Goal: Find specific page/section: Find specific page/section

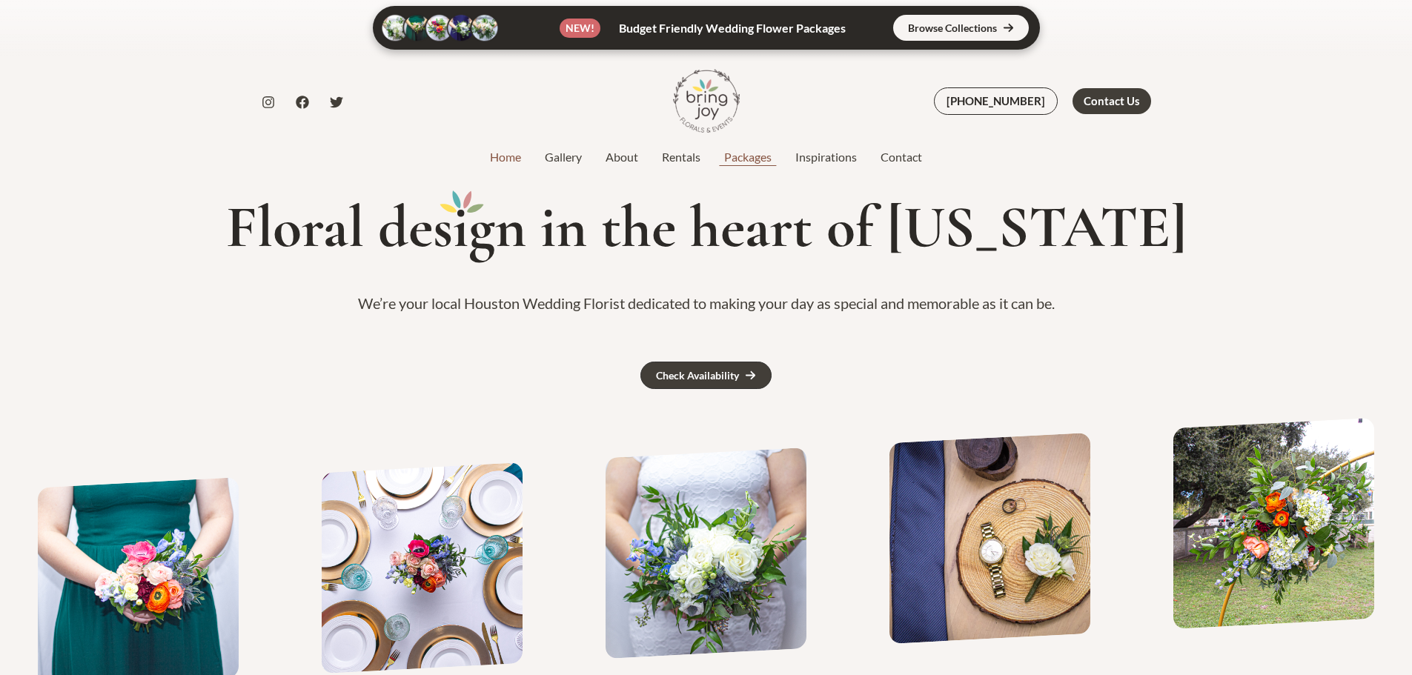
click at [754, 159] on link "Packages" at bounding box center [747, 157] width 71 height 18
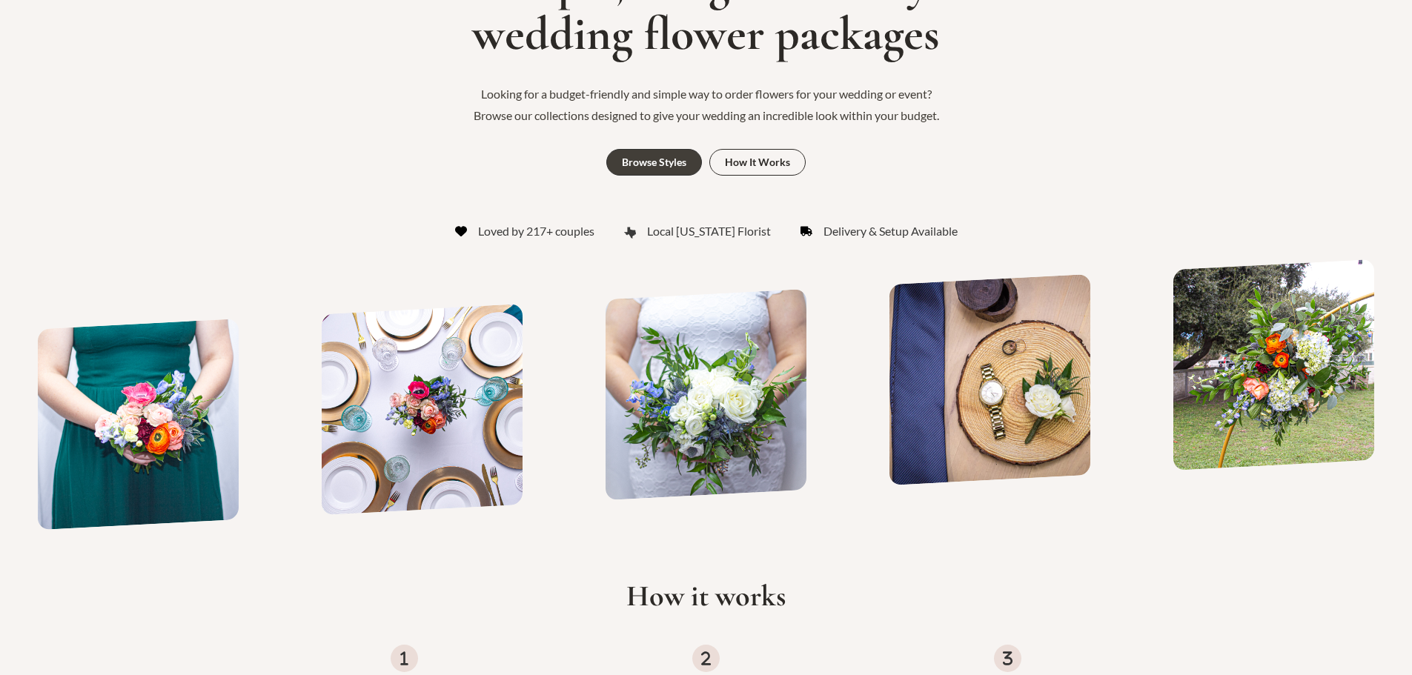
scroll to position [222, 0]
click at [754, 159] on div "How It Works" at bounding box center [757, 161] width 65 height 10
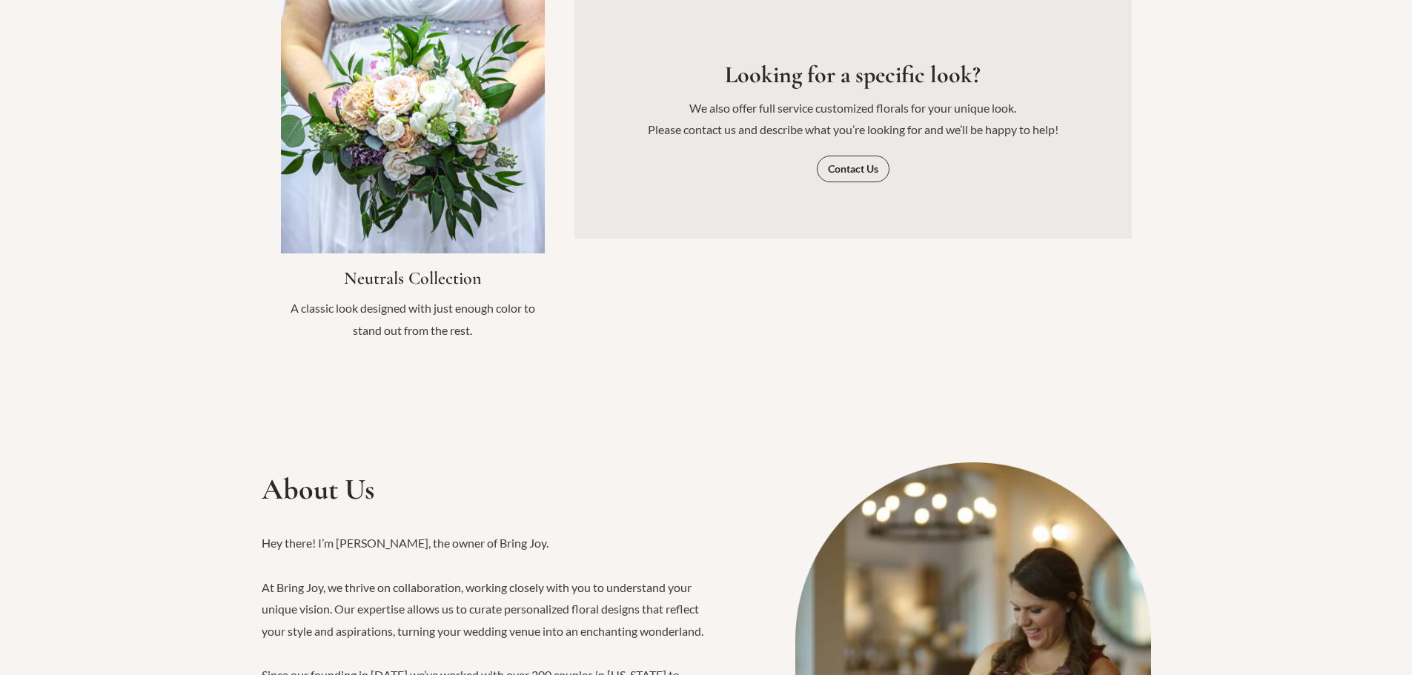
scroll to position [2035, 0]
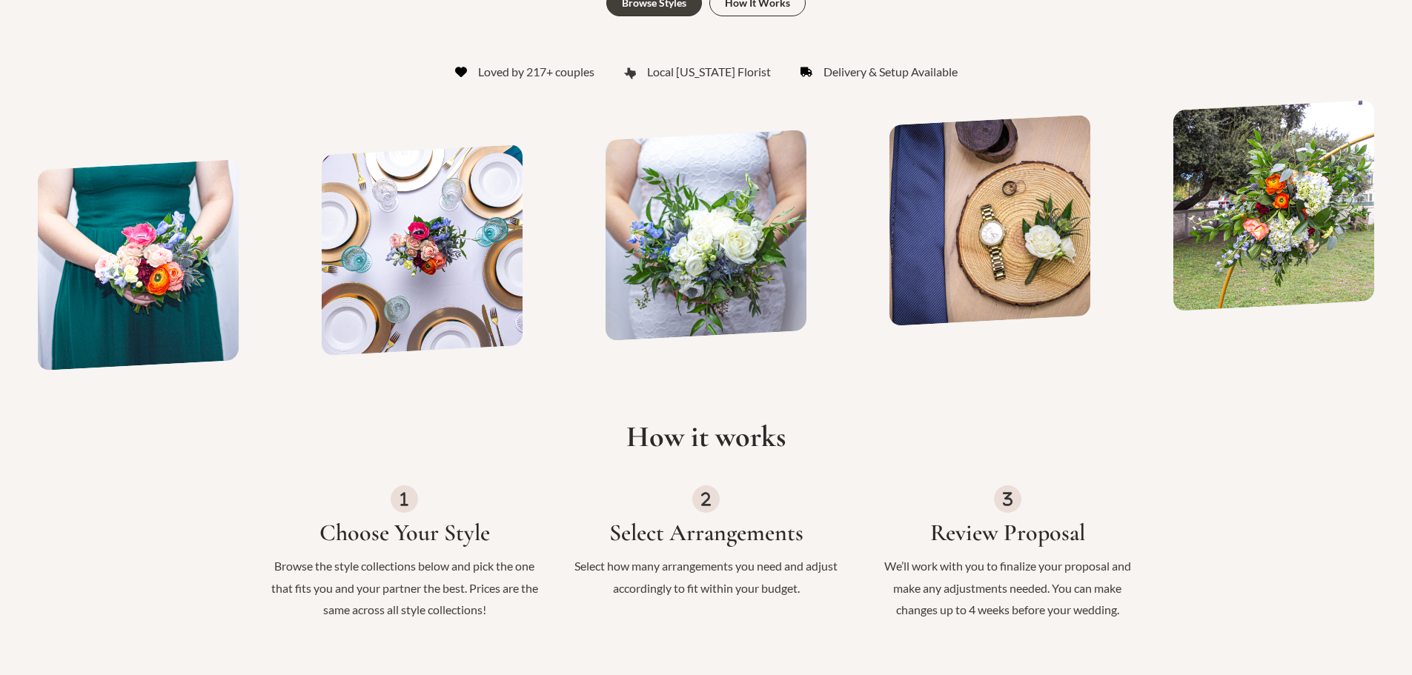
scroll to position [370, 0]
